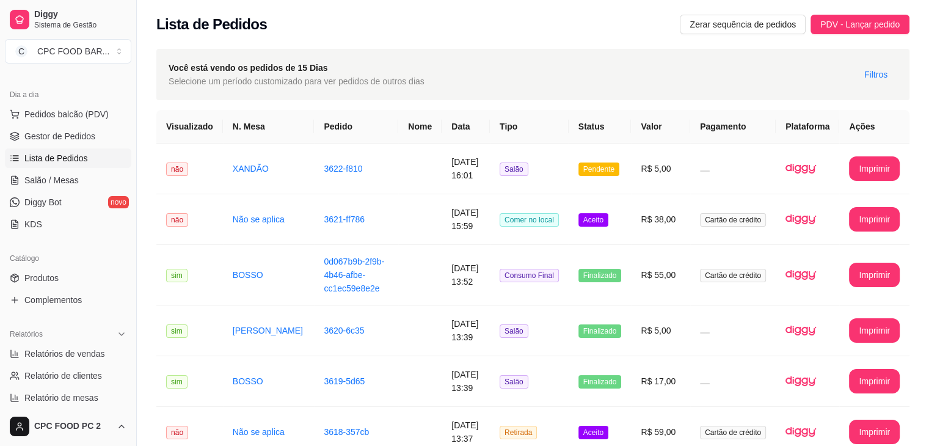
click at [5, 104] on button "Pedidos balcão (PDV)" at bounding box center [68, 114] width 126 height 20
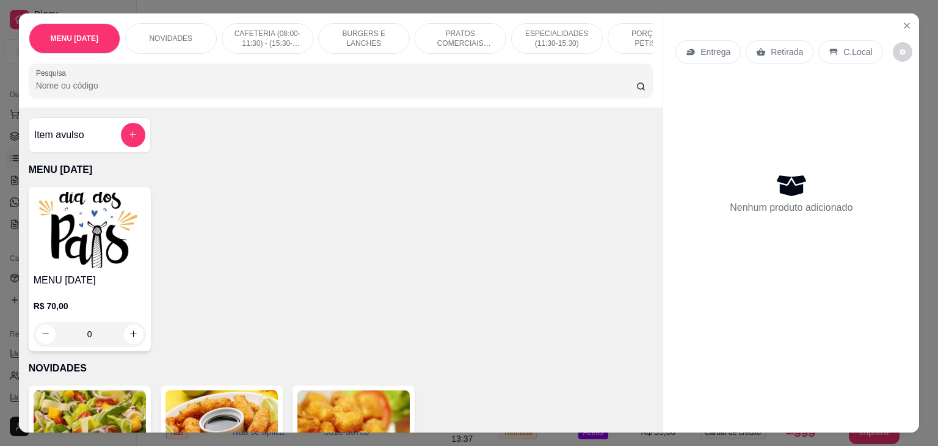
click at [79, 233] on img at bounding box center [90, 230] width 112 height 76
click at [906, 21] on icon "Close" at bounding box center [907, 26] width 10 height 10
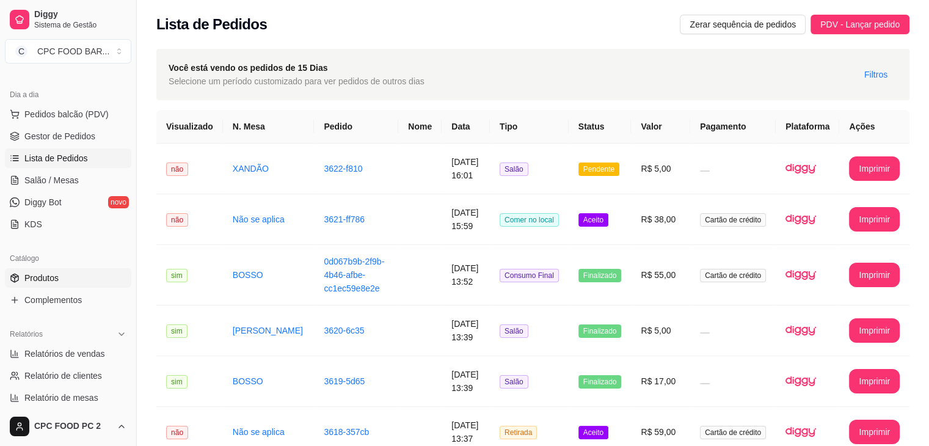
click at [56, 284] on link "Produtos" at bounding box center [68, 278] width 126 height 20
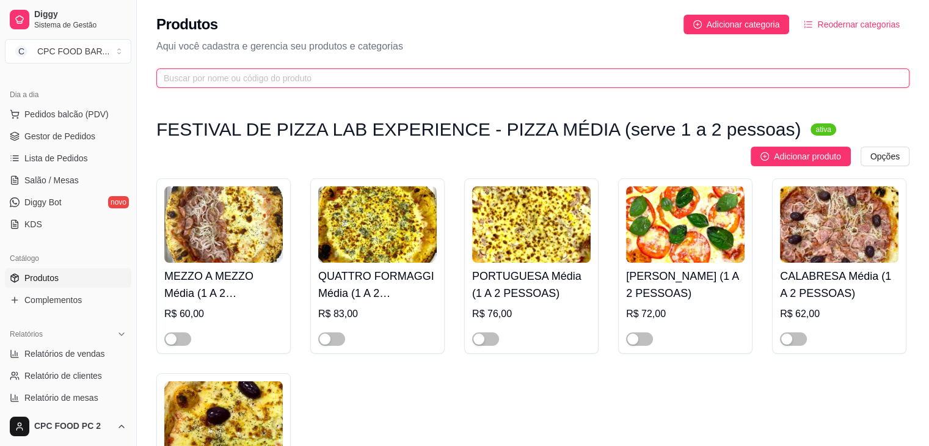
click at [243, 79] on input "text" at bounding box center [528, 77] width 729 height 13
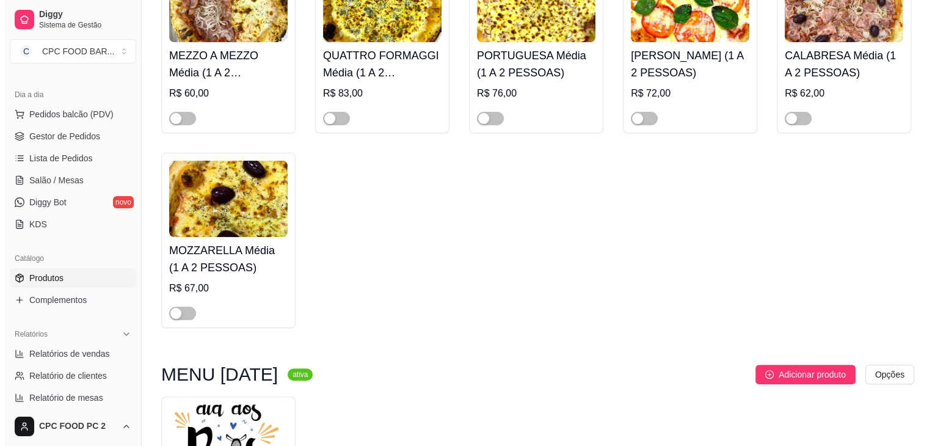
scroll to position [427, 0]
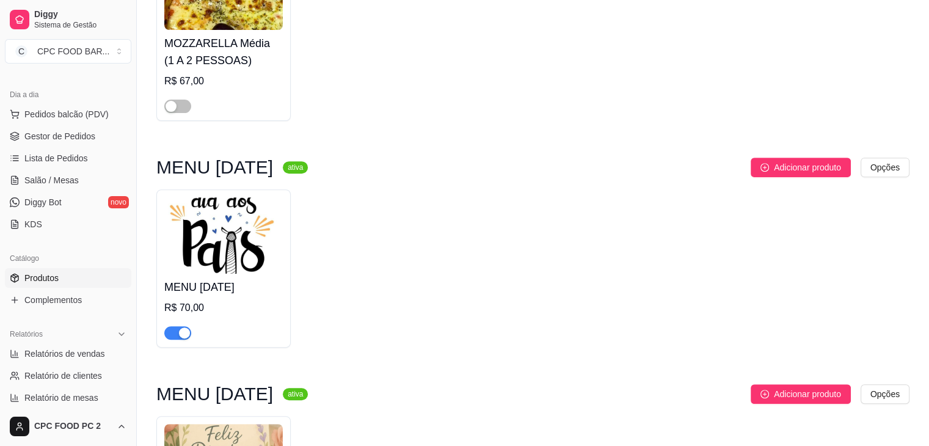
click at [203, 235] on img at bounding box center [223, 235] width 118 height 76
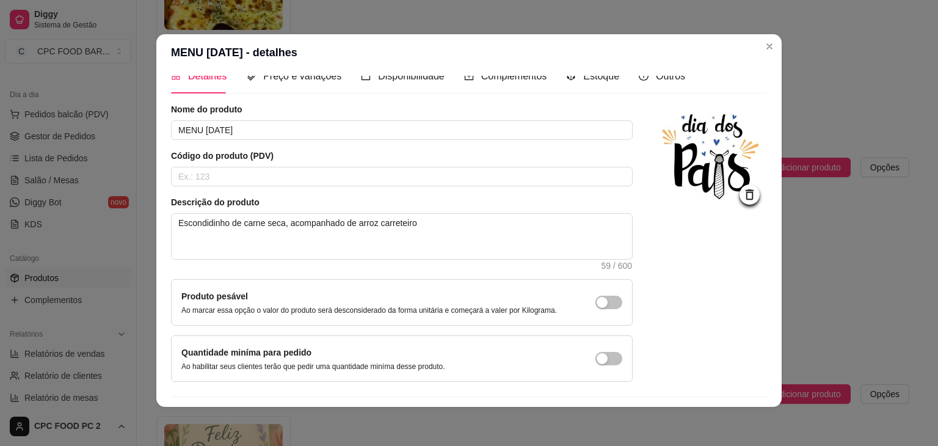
scroll to position [0, 0]
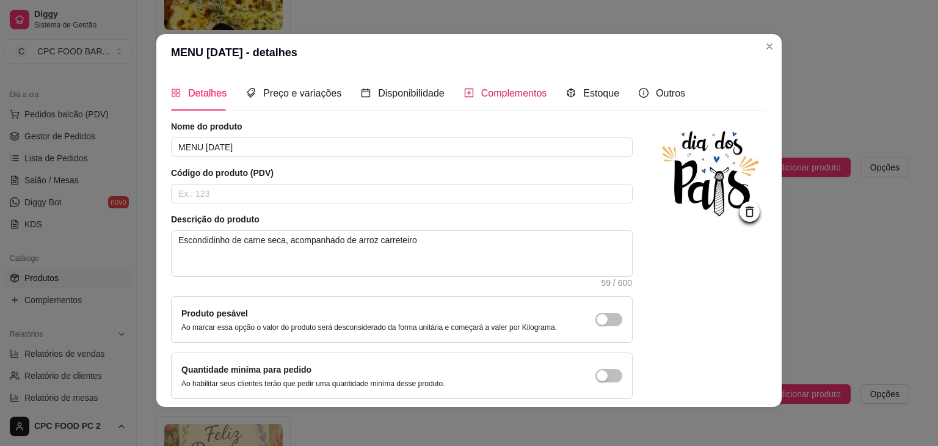
click at [525, 89] on span "Complementos" at bounding box center [514, 93] width 66 height 10
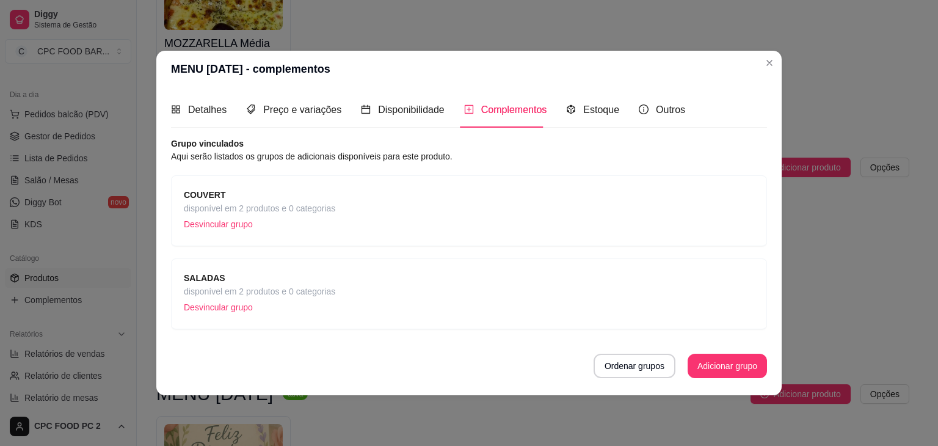
click at [266, 291] on span "disponível em 2 produtos e 0 categorias" at bounding box center [259, 291] width 151 height 13
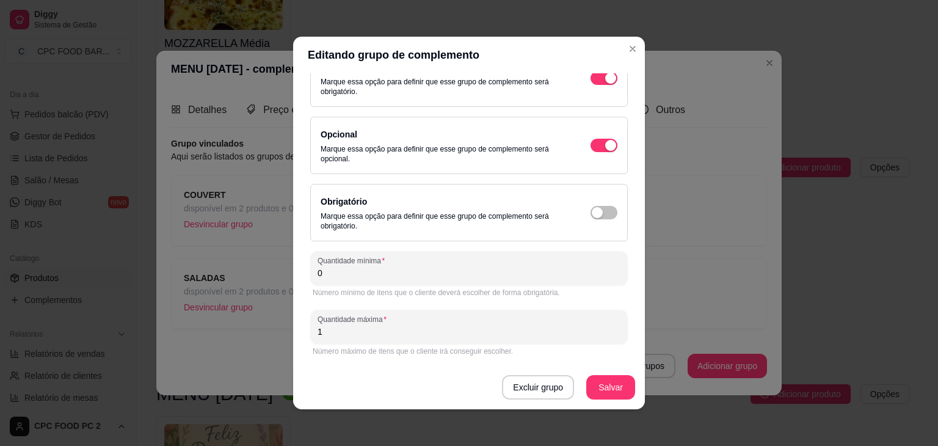
scroll to position [2, 0]
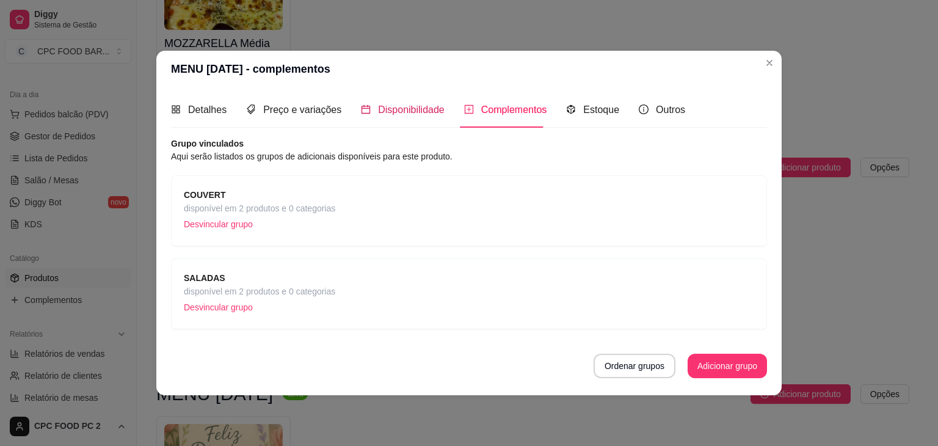
click at [408, 112] on span "Disponibilidade" at bounding box center [411, 109] width 67 height 10
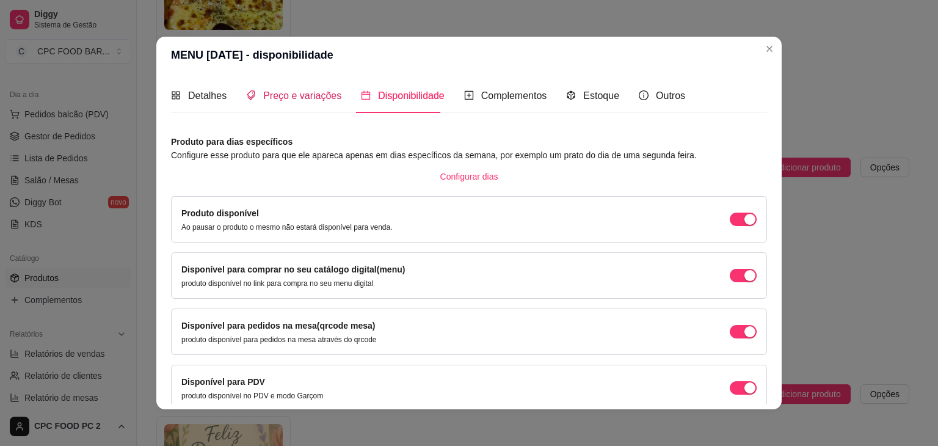
click at [299, 93] on span "Preço e variações" at bounding box center [302, 95] width 78 height 10
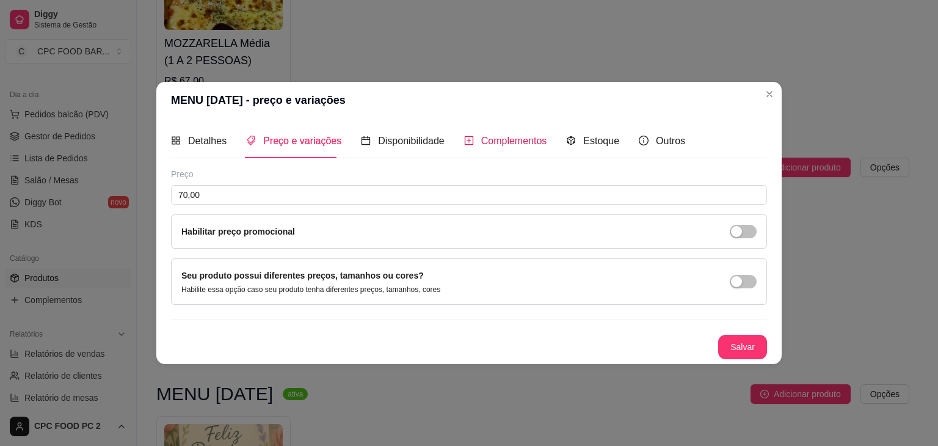
click at [525, 141] on span "Complementos" at bounding box center [514, 141] width 66 height 10
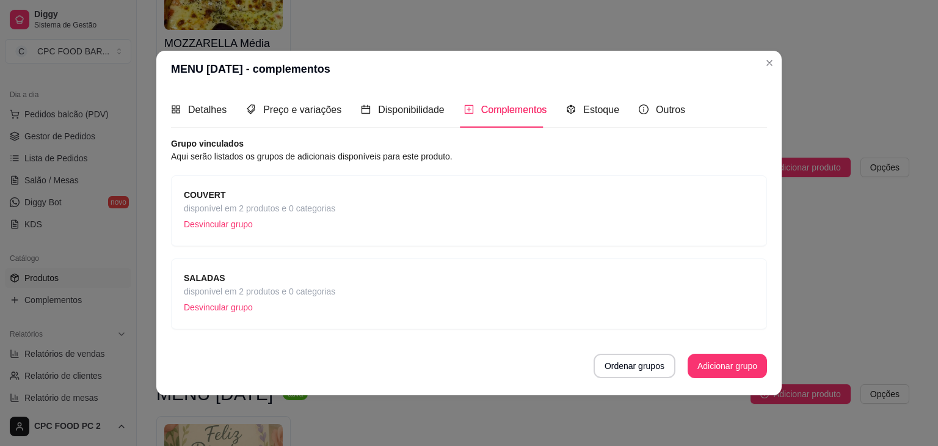
click at [242, 208] on span "disponível em 2 produtos e 0 categorias" at bounding box center [259, 208] width 151 height 13
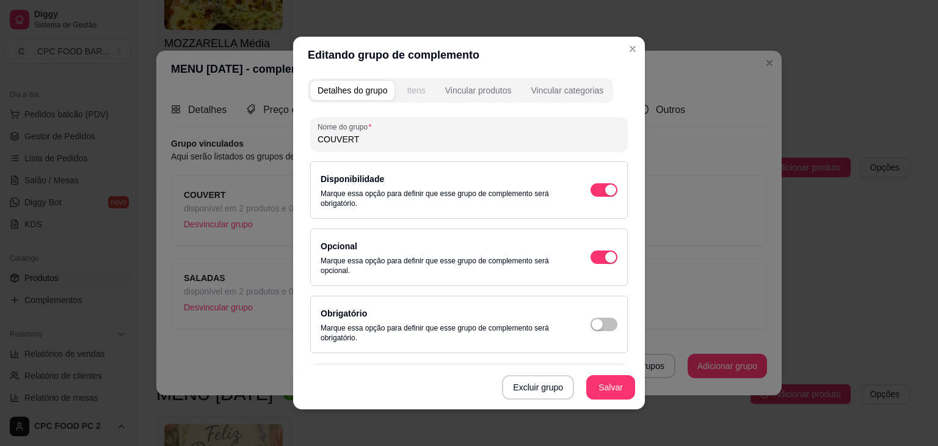
click at [415, 86] on div "Itens" at bounding box center [416, 90] width 18 height 12
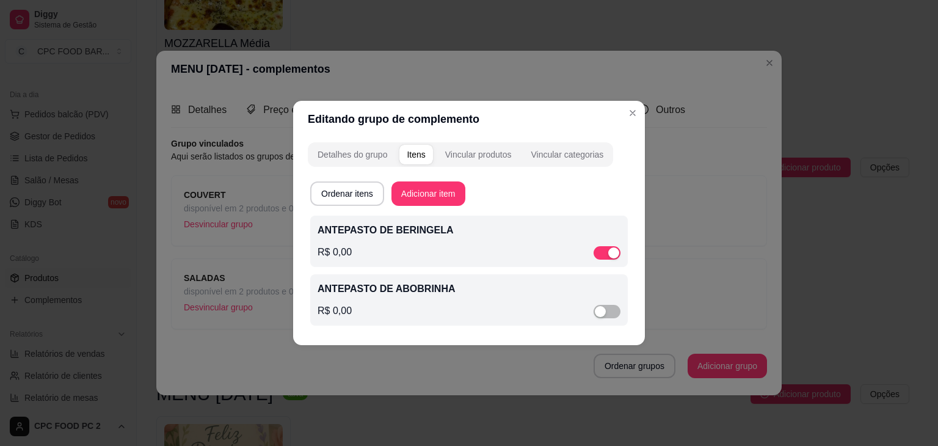
click at [396, 230] on p "ANTEPASTO DE BERINGELA" at bounding box center [469, 230] width 303 height 15
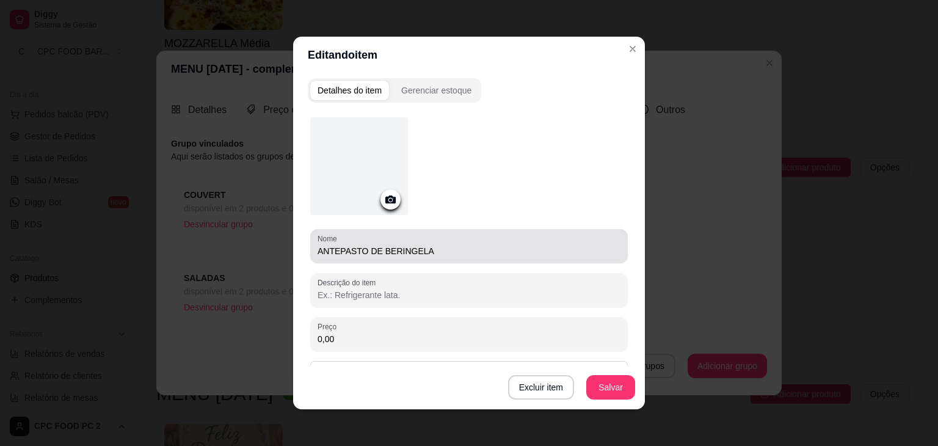
click at [399, 247] on input "ANTEPASTO DE BERINGELA" at bounding box center [469, 251] width 303 height 12
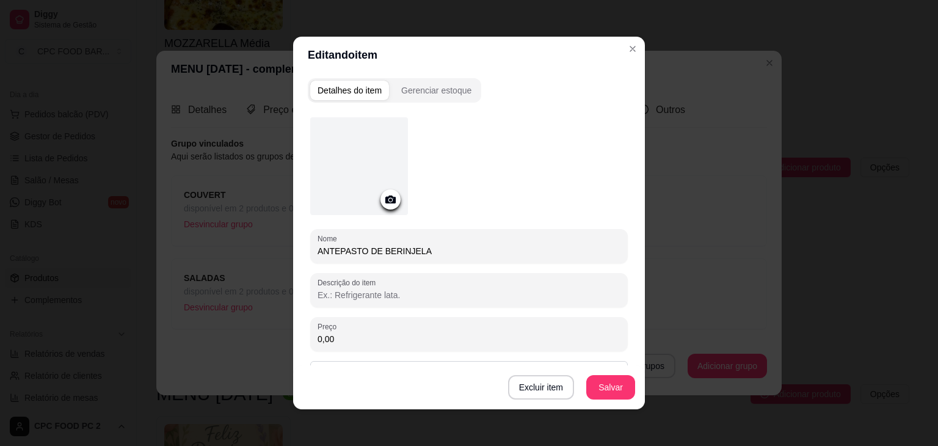
type input "ANTEPASTO DE BERINJELA"
click at [612, 382] on button "Salvar" at bounding box center [611, 388] width 48 height 24
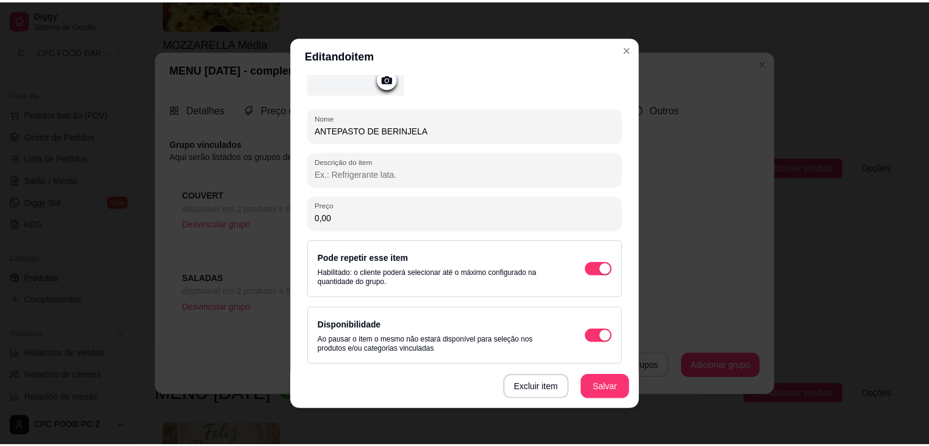
scroll to position [126, 0]
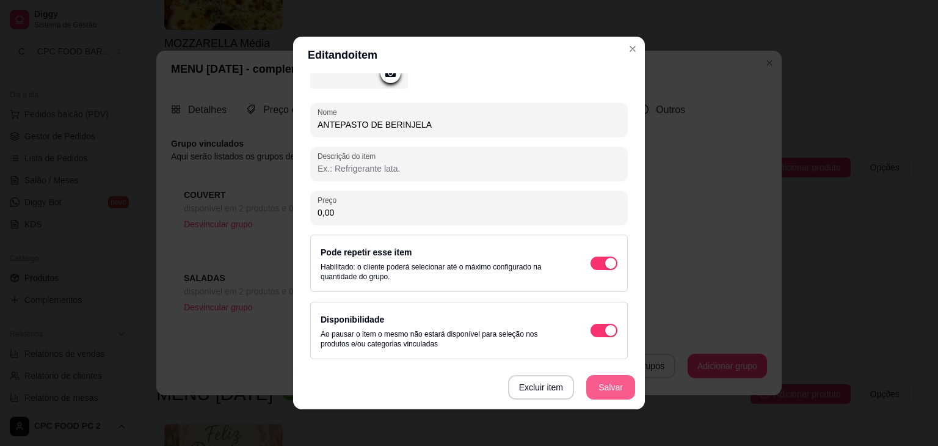
click at [606, 385] on button "Salvar" at bounding box center [610, 387] width 49 height 24
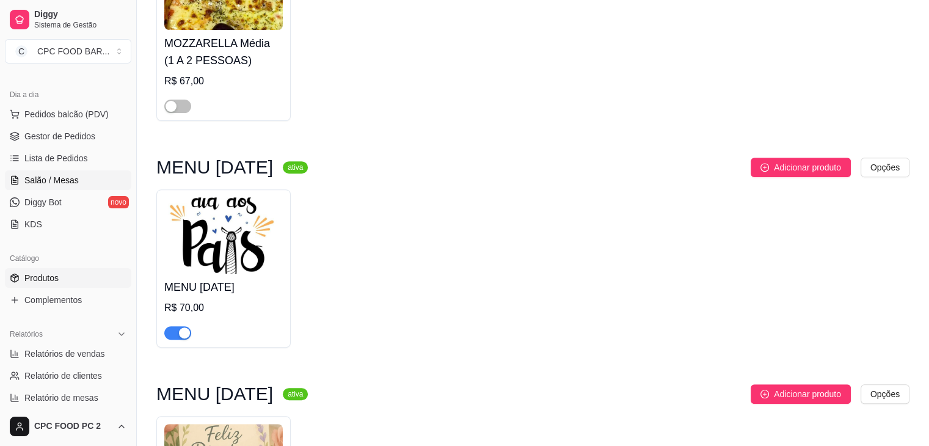
click at [49, 180] on span "Salão / Mesas" at bounding box center [51, 180] width 54 height 12
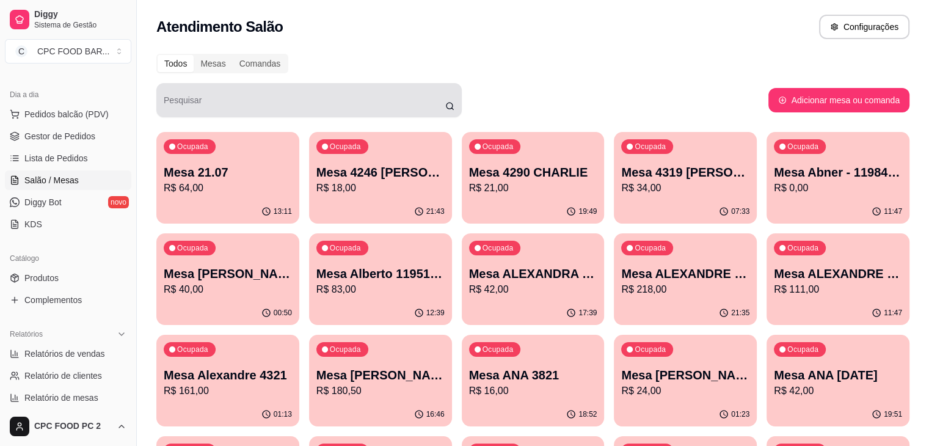
click at [306, 111] on div at bounding box center [309, 100] width 291 height 24
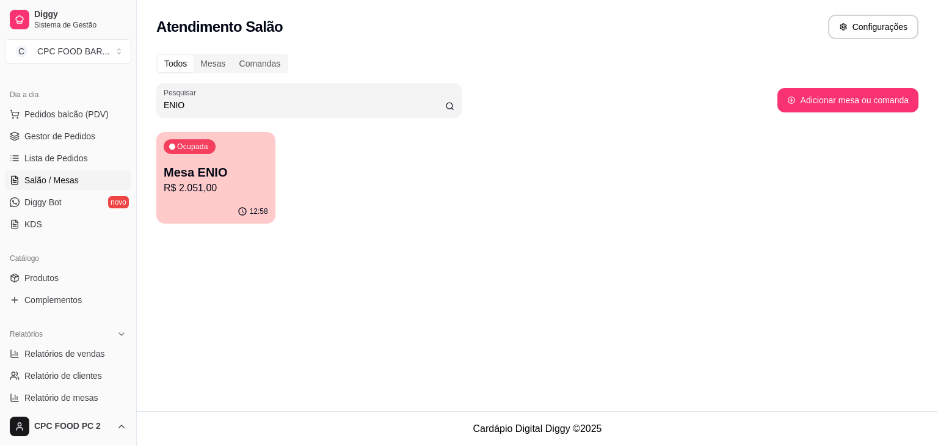
type input "ENIO"
click at [228, 192] on p "R$ 2.051,00" at bounding box center [216, 188] width 104 height 15
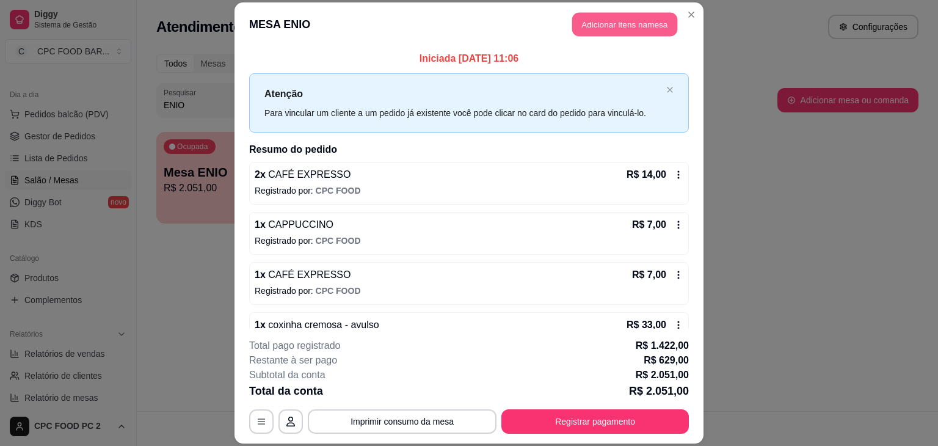
click at [598, 20] on button "Adicionar itens na mesa" at bounding box center [624, 24] width 105 height 24
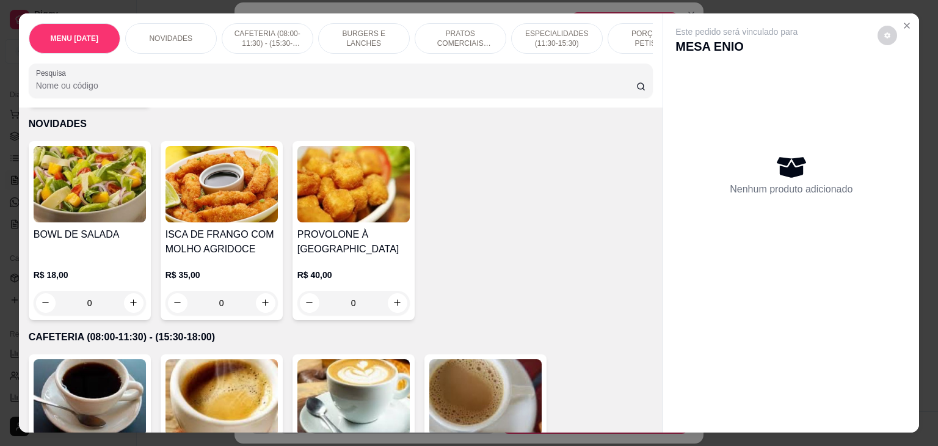
scroll to position [366, 0]
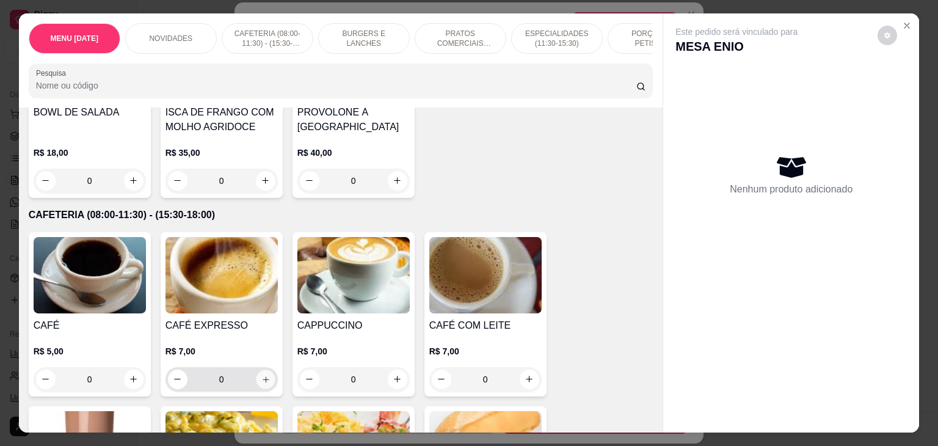
click at [266, 385] on button "increase-product-quantity" at bounding box center [265, 378] width 19 height 19
type input "1"
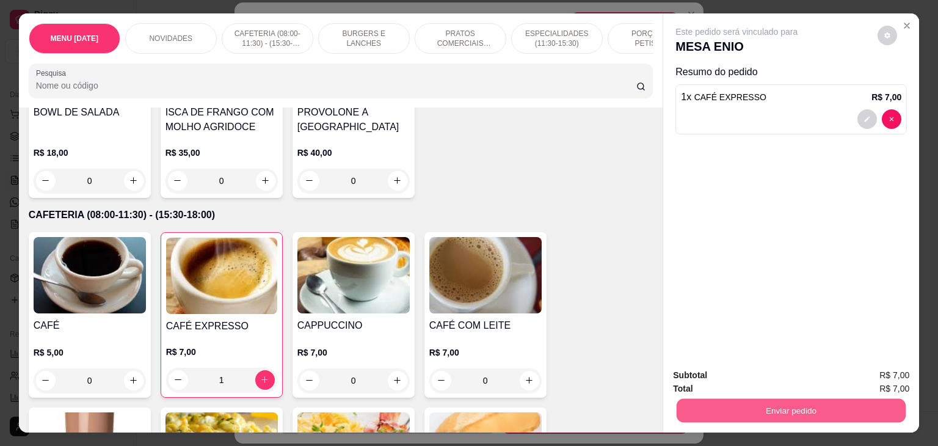
click at [696, 407] on button "Enviar pedido" at bounding box center [791, 411] width 229 height 24
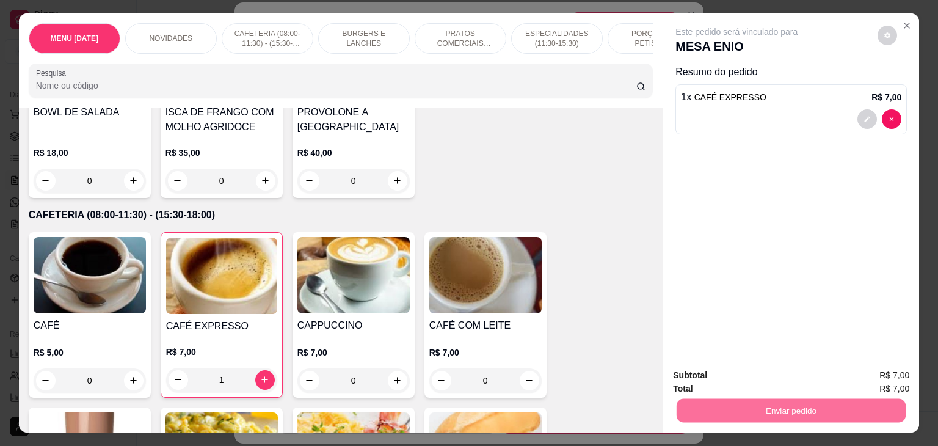
click at [711, 374] on button "Não registrar e enviar pedido" at bounding box center [750, 375] width 123 height 23
